Goal: Transaction & Acquisition: Purchase product/service

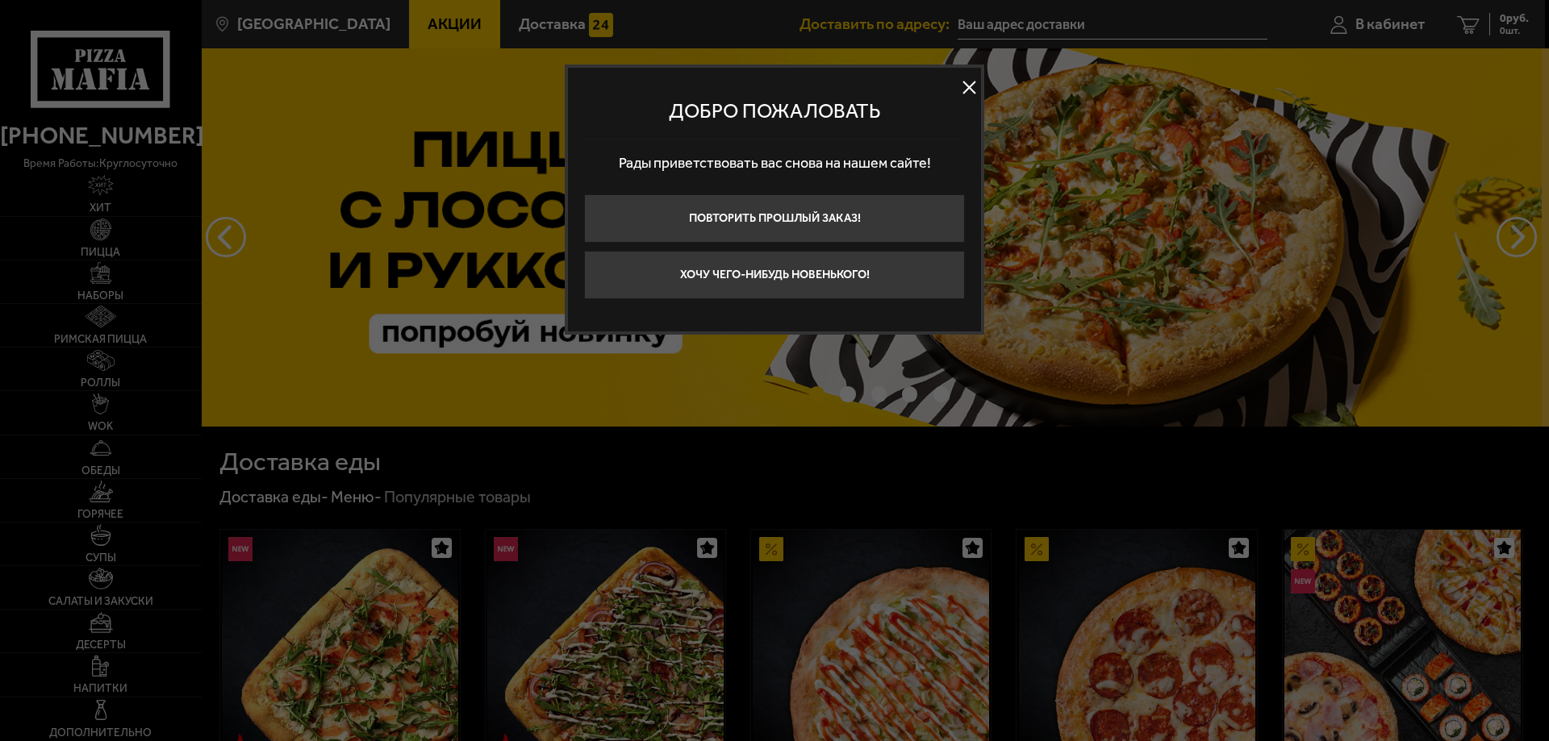
type input "[STREET_ADDRESS]"
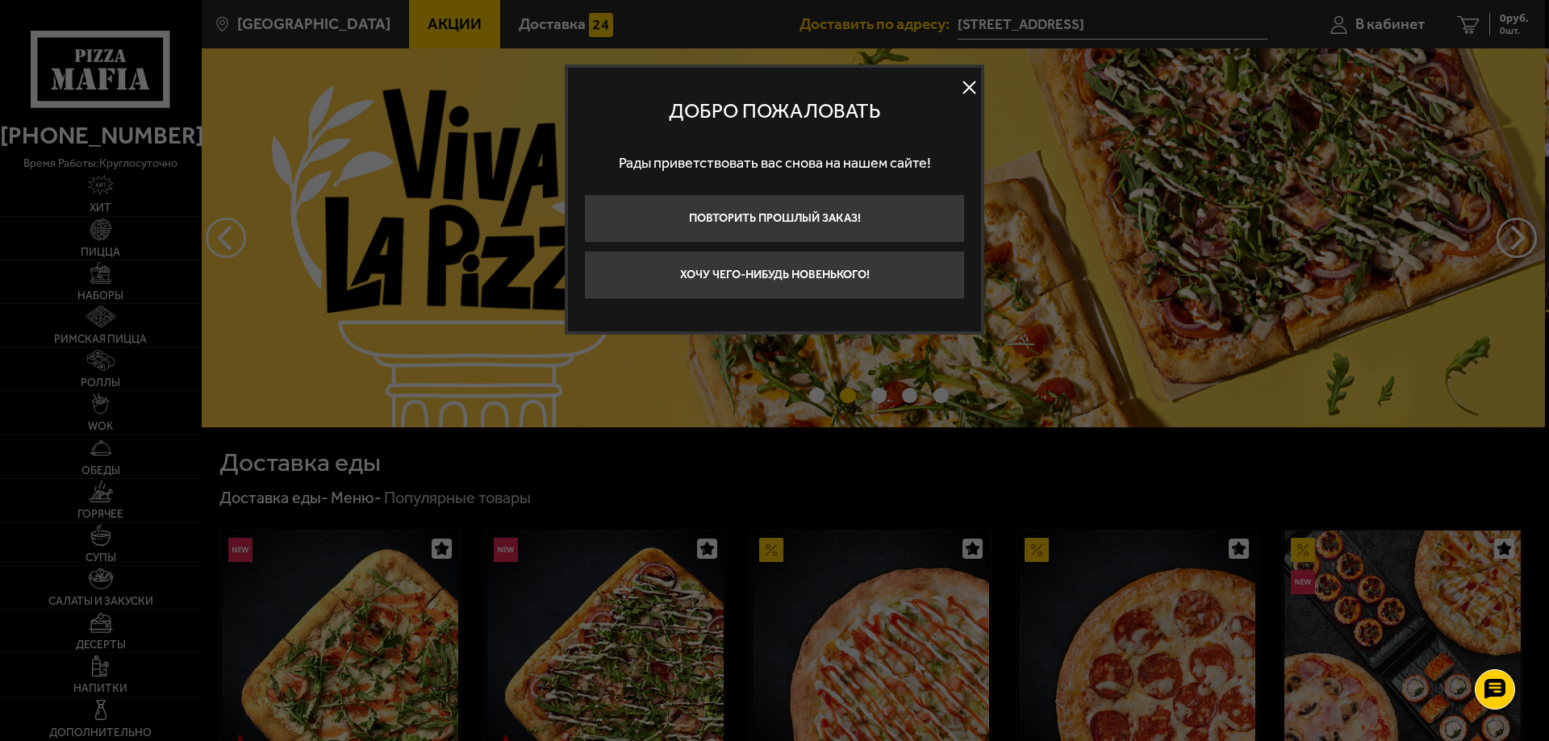
click at [971, 87] on button at bounding box center [969, 88] width 24 height 24
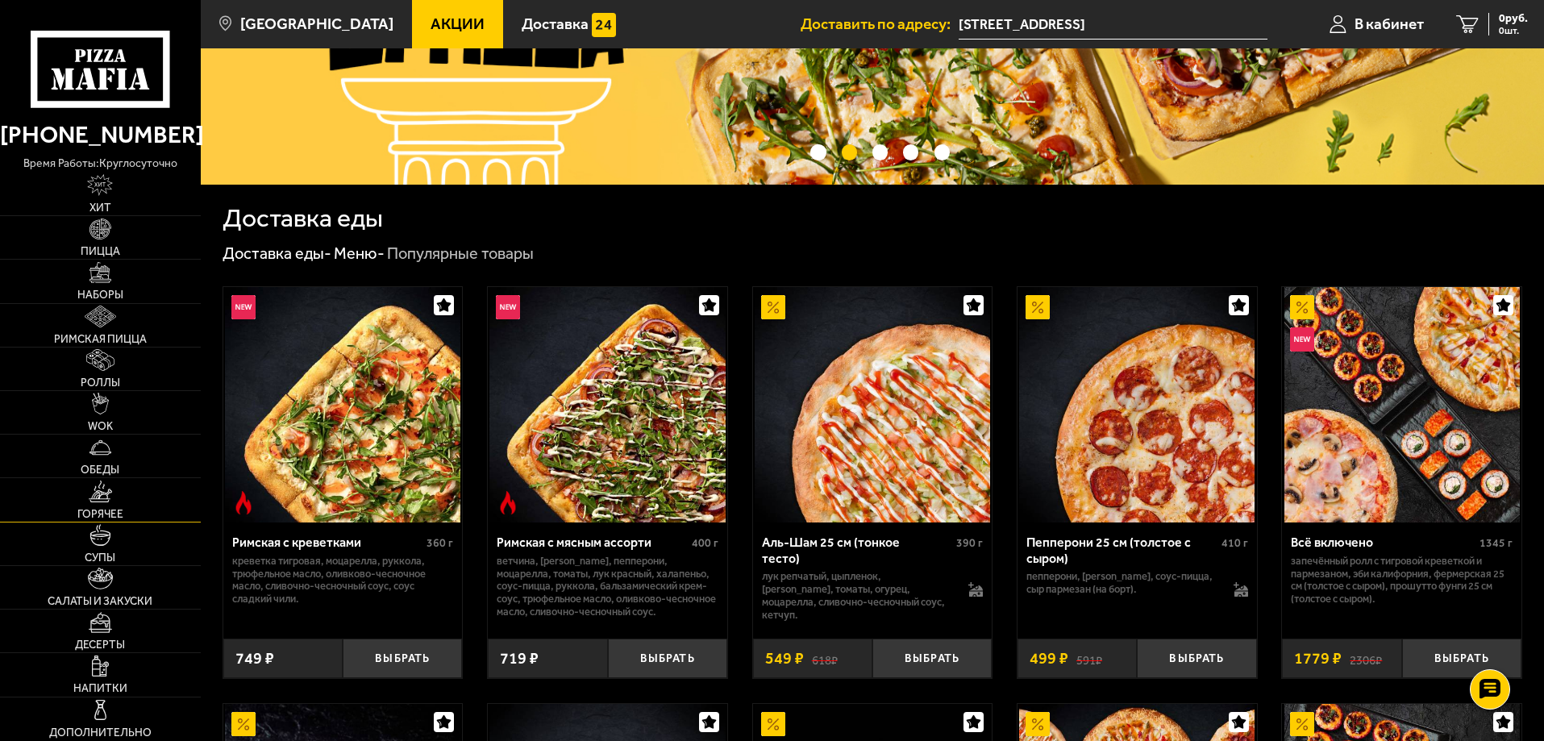
scroll to position [403, 0]
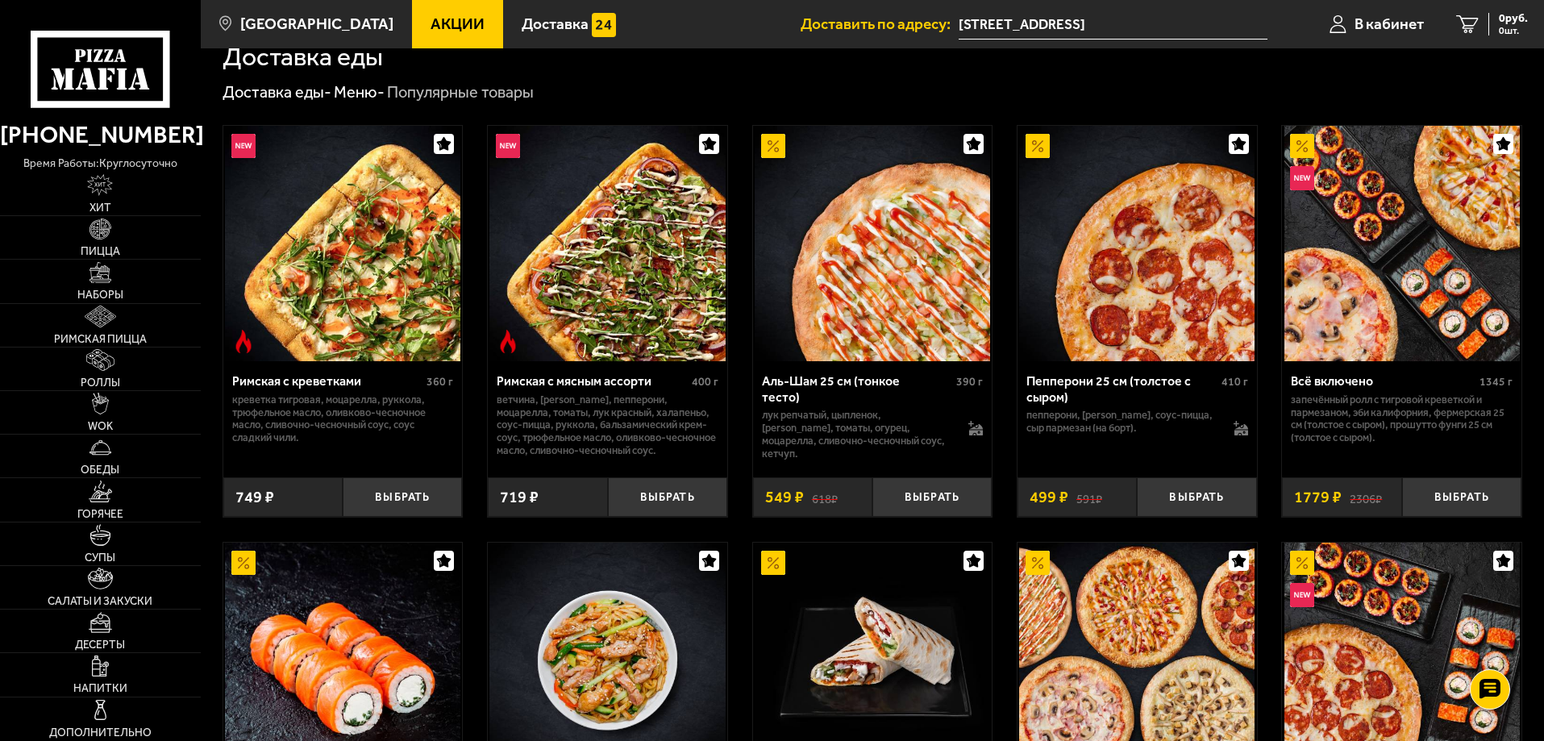
click at [732, 677] on div "Римская с креветками 360 г креветка тигровая, моцарелла, руккола, трюфельное ма…" at bounding box center [873, 737] width 1344 height 1269
click at [121, 290] on span "Наборы" at bounding box center [100, 295] width 46 height 11
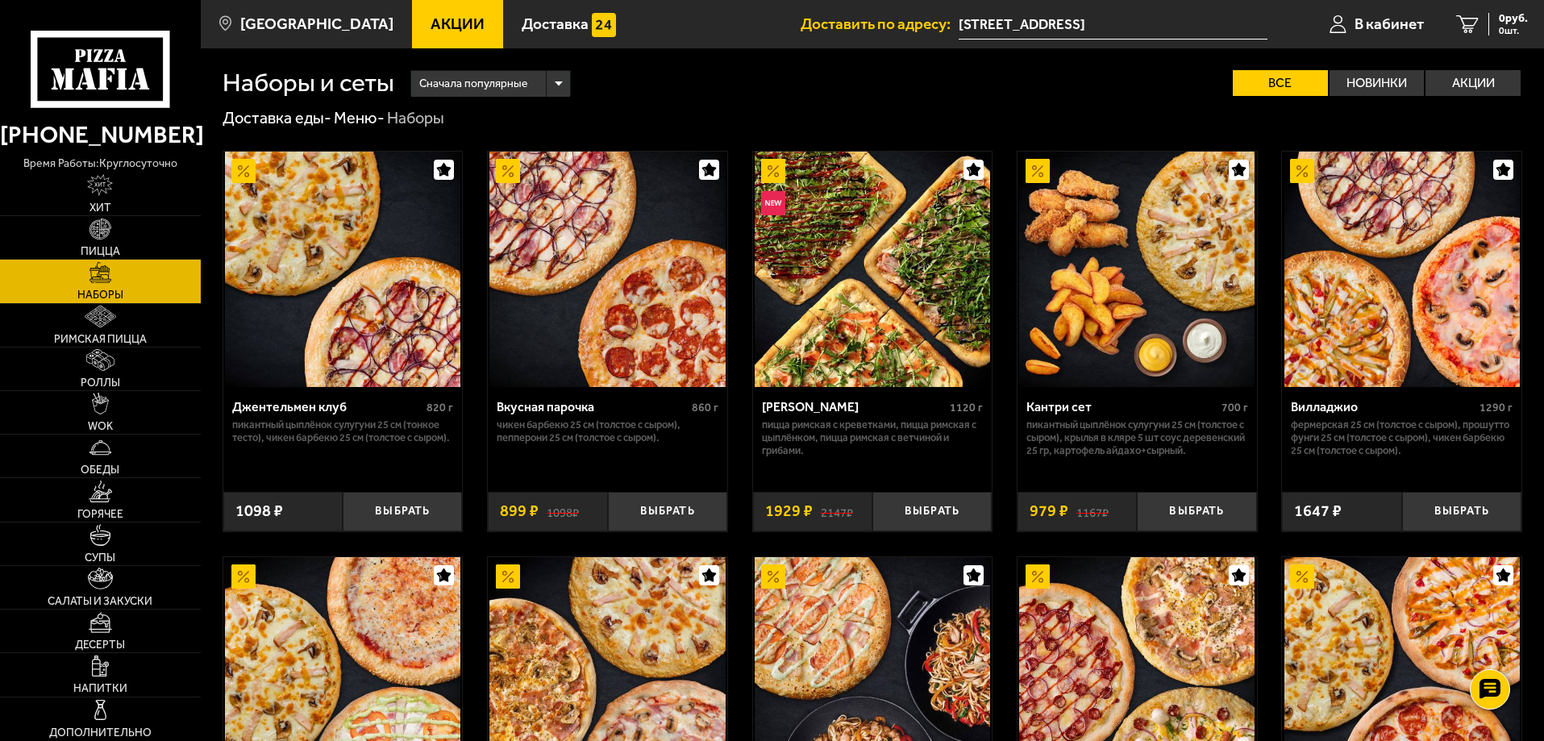
click at [479, 87] on span "Сначала популярные" at bounding box center [473, 84] width 108 height 31
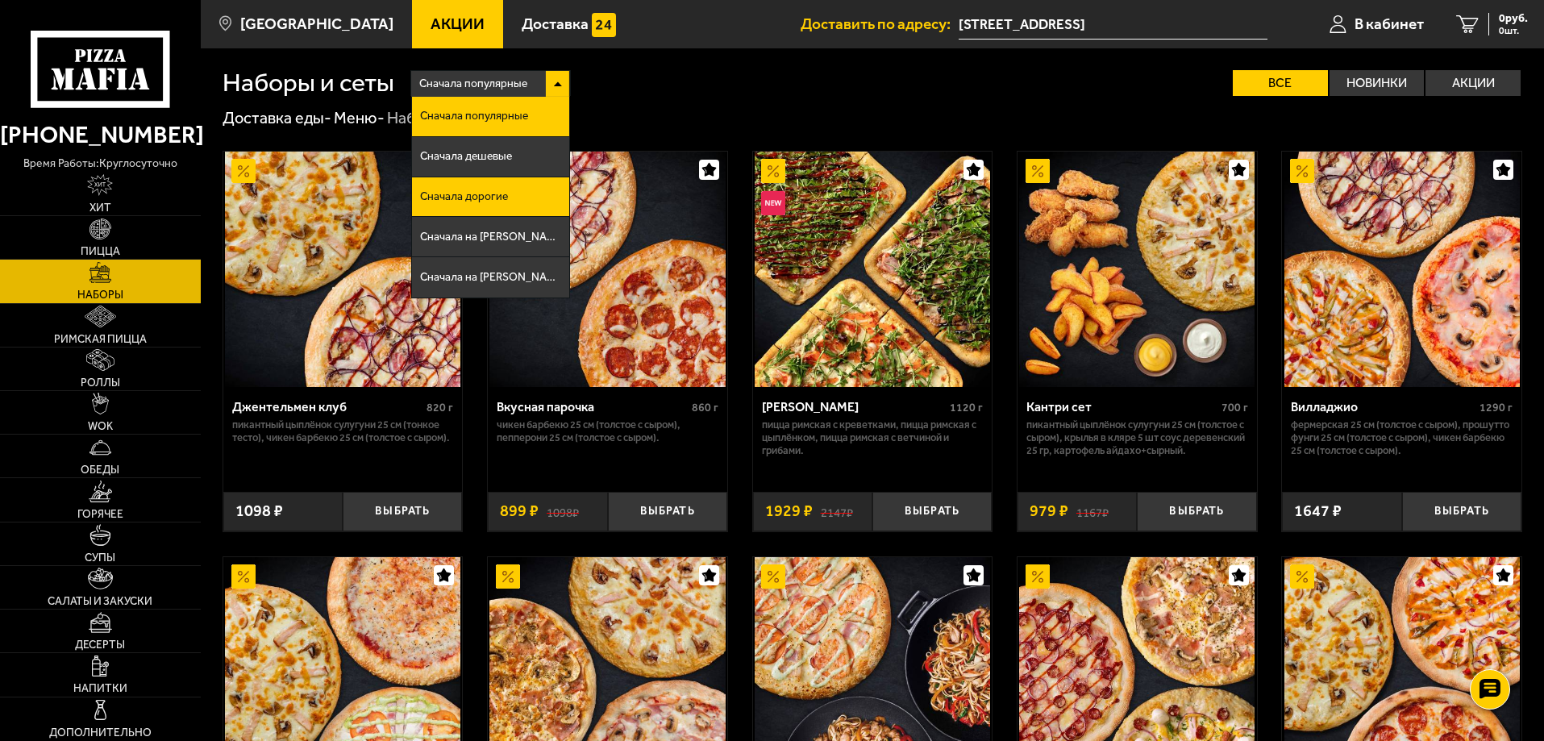
click at [500, 191] on span "Сначала дорогие" at bounding box center [464, 196] width 88 height 11
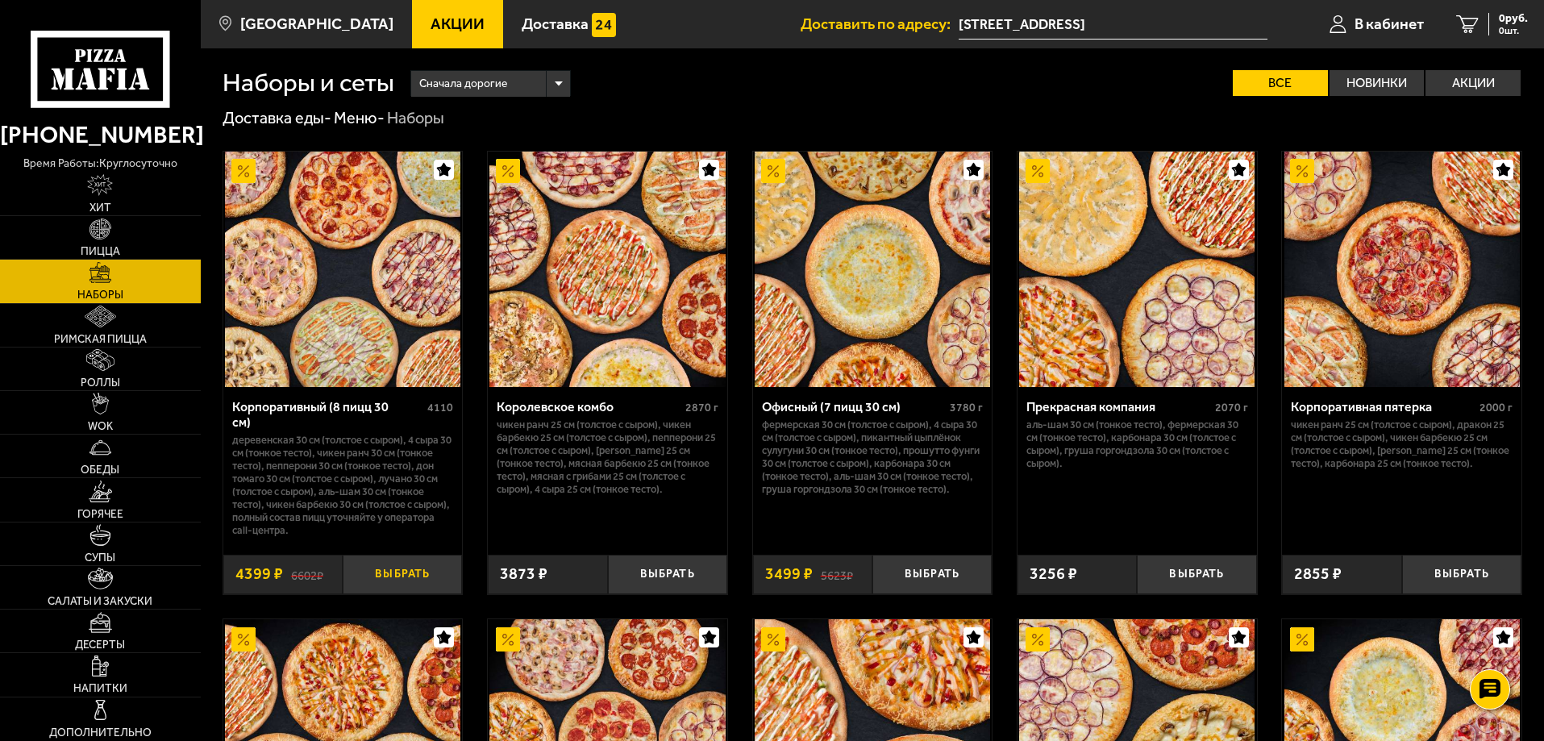
click at [432, 558] on button "Выбрать" at bounding box center [402, 575] width 119 height 40
click at [1508, 19] on span "4399 руб." at bounding box center [1504, 18] width 48 height 11
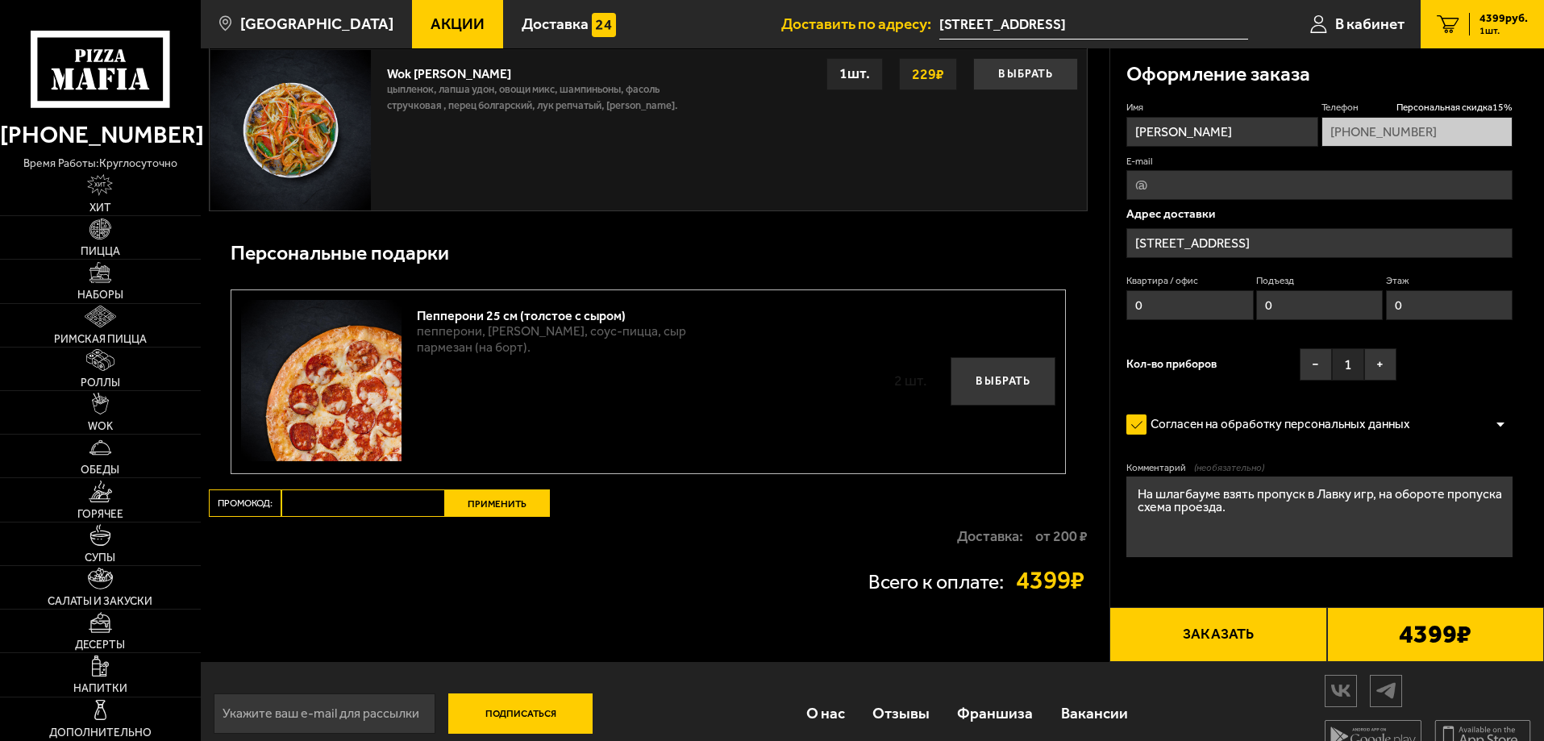
scroll to position [1480, 0]
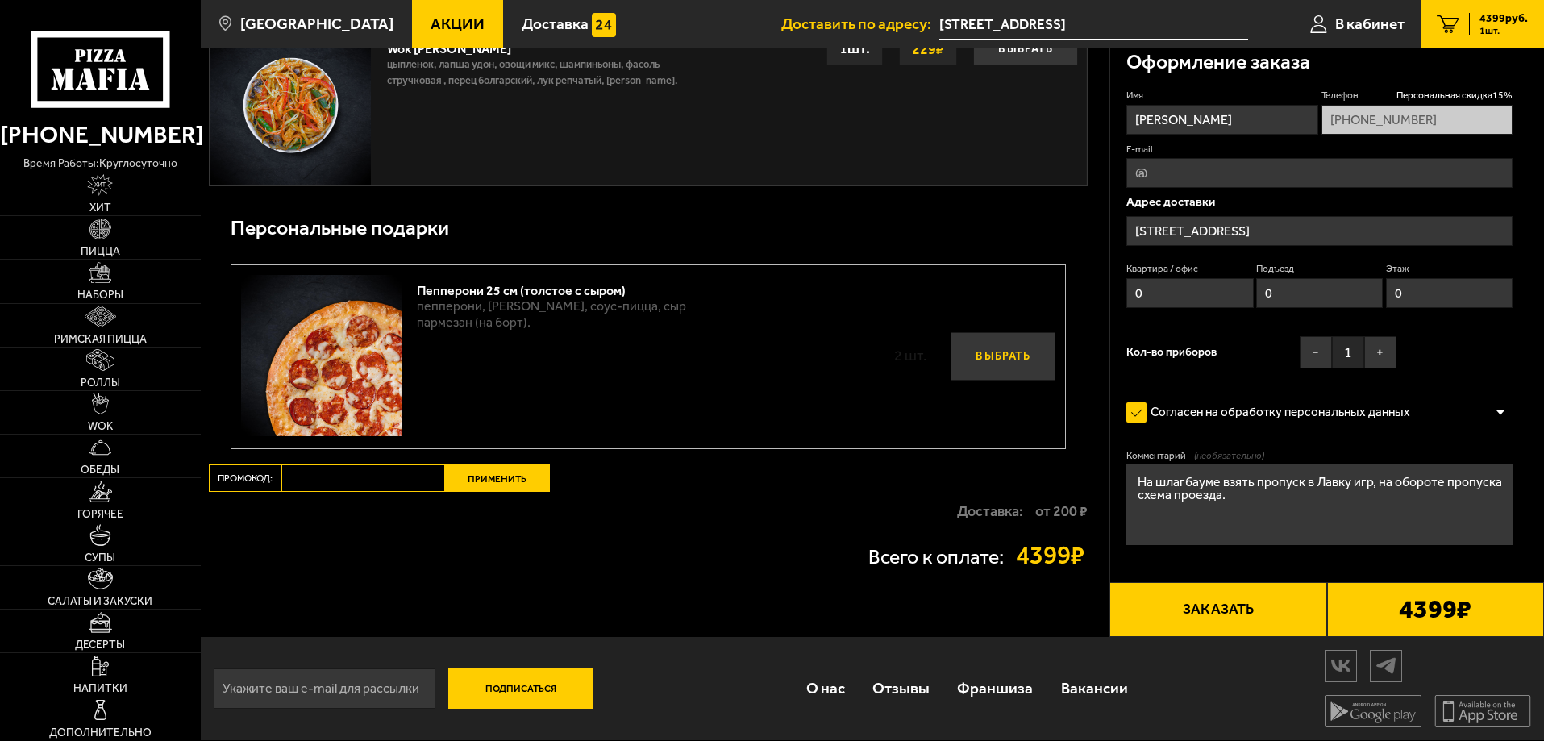
click at [1002, 364] on button "Выбрать" at bounding box center [1003, 356] width 105 height 48
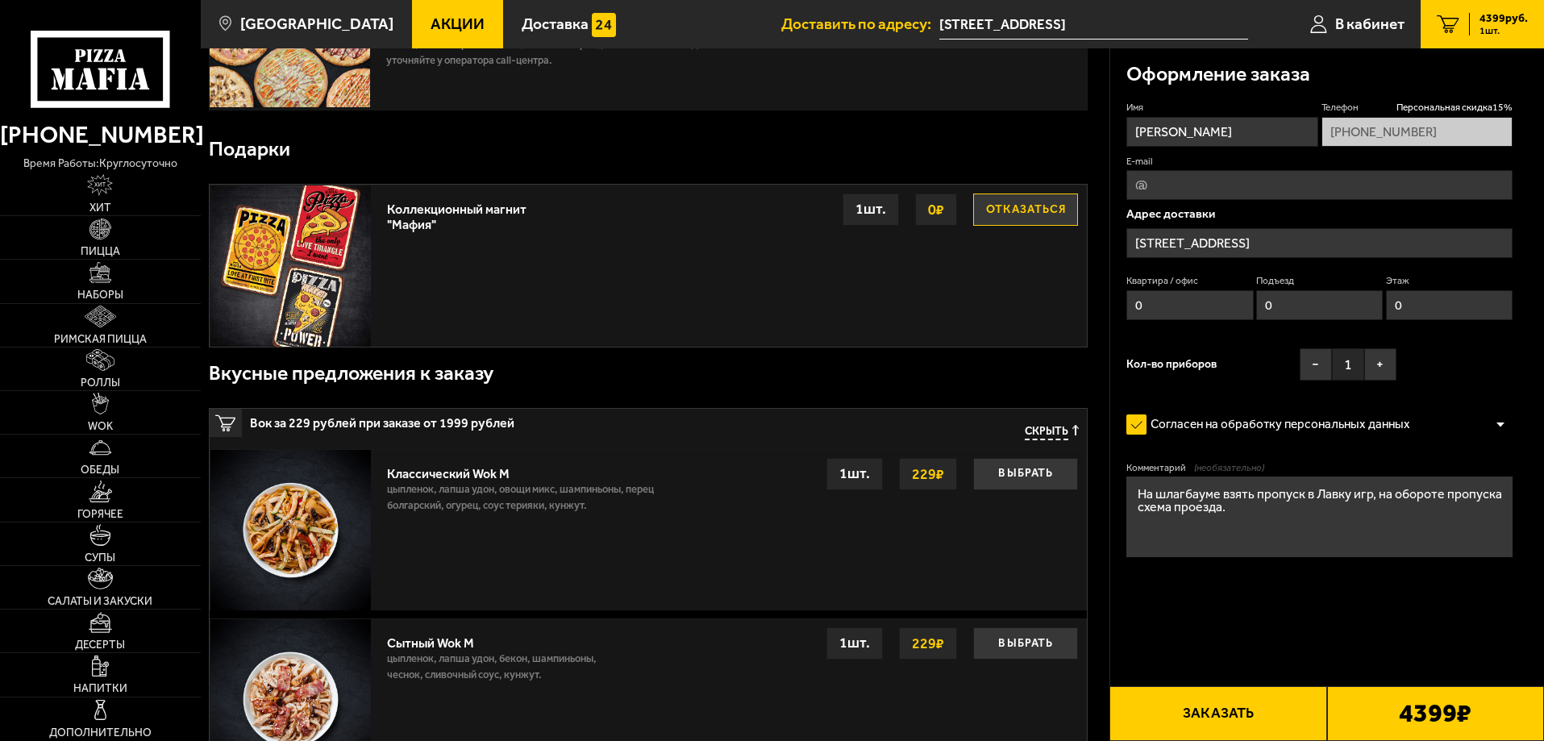
scroll to position [242, 0]
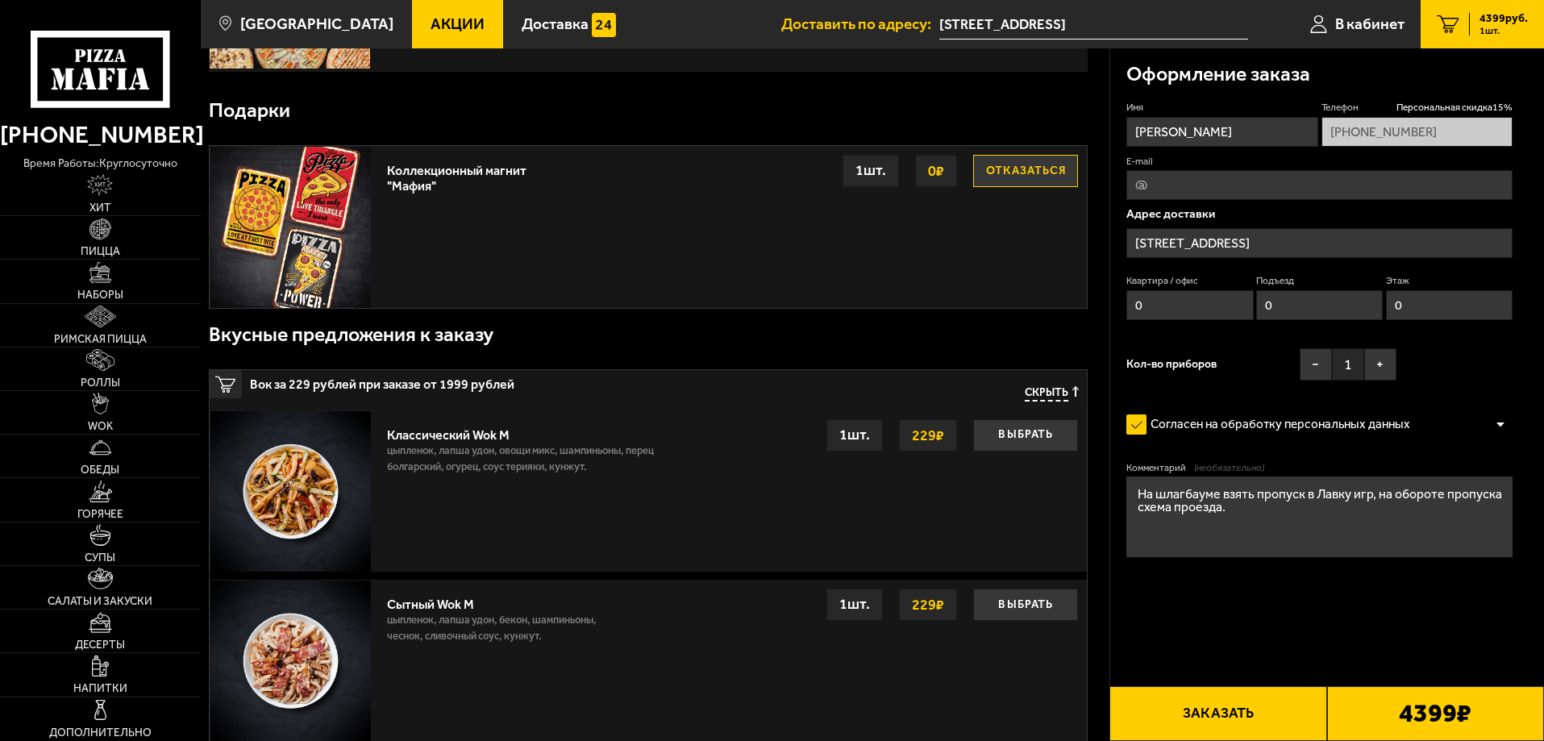
drag, startPoint x: 1479, startPoint y: 711, endPoint x: 1396, endPoint y: 708, distance: 83.1
click at [1396, 708] on div "4399 ₽" at bounding box center [1436, 713] width 217 height 55
copy b "4399 ₽"
click at [685, 676] on div "Сытный Wok M цыпленок, лапша удон, бекон, шампиньоны, чеснок, сливочный соус, к…" at bounding box center [732, 661] width 707 height 160
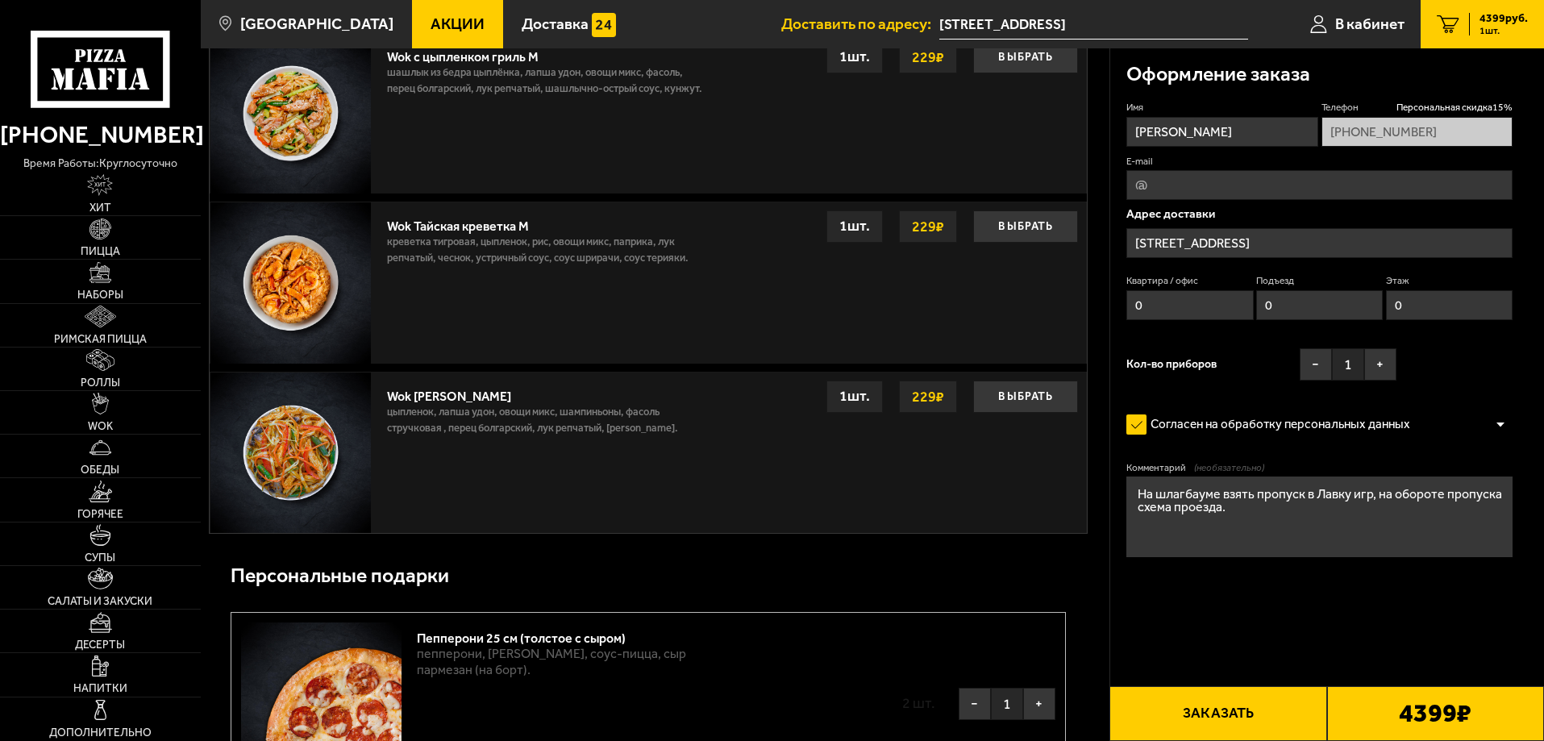
scroll to position [1480, 0]
